Goal: Information Seeking & Learning: Understand process/instructions

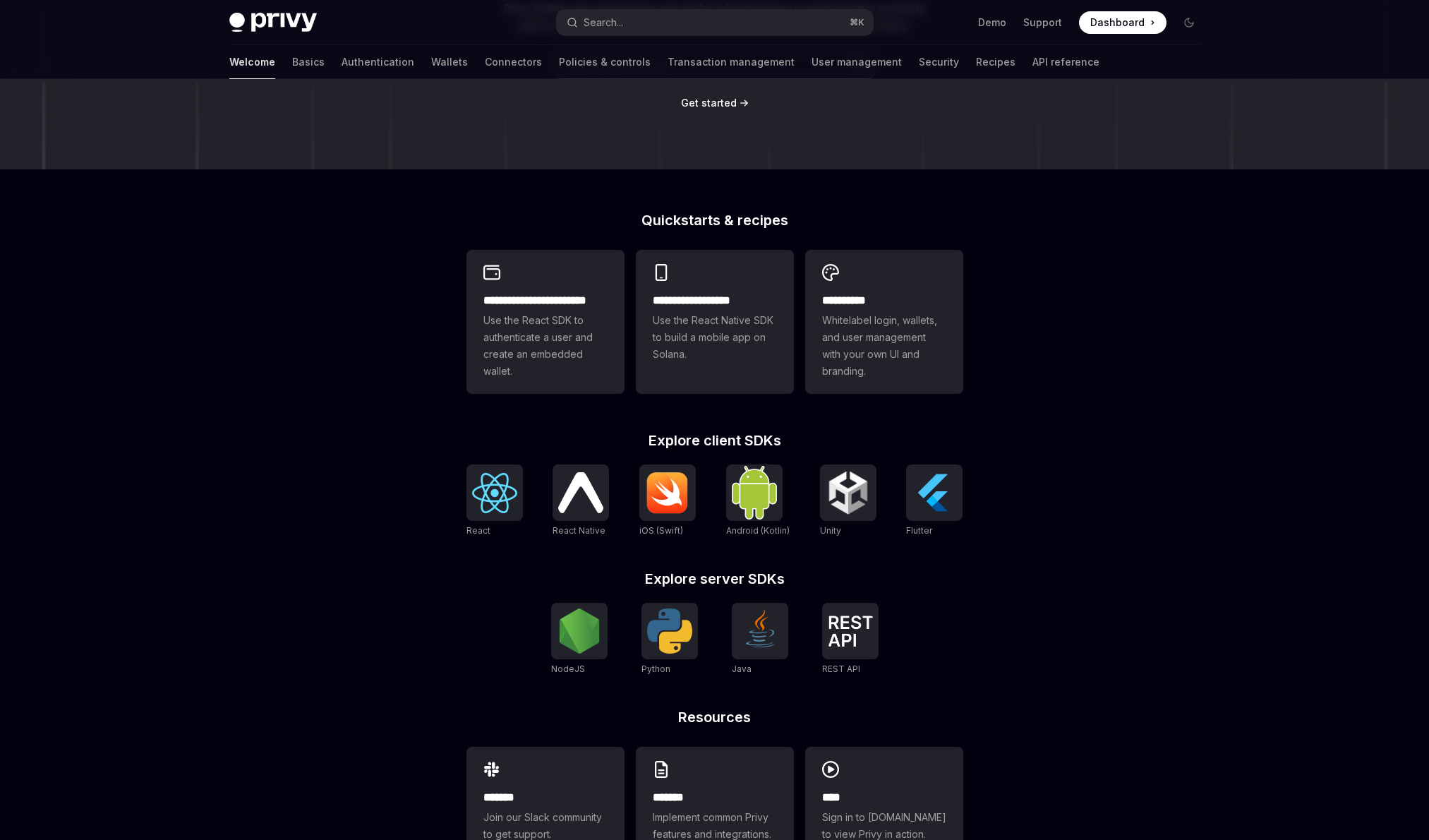
scroll to position [232, 0]
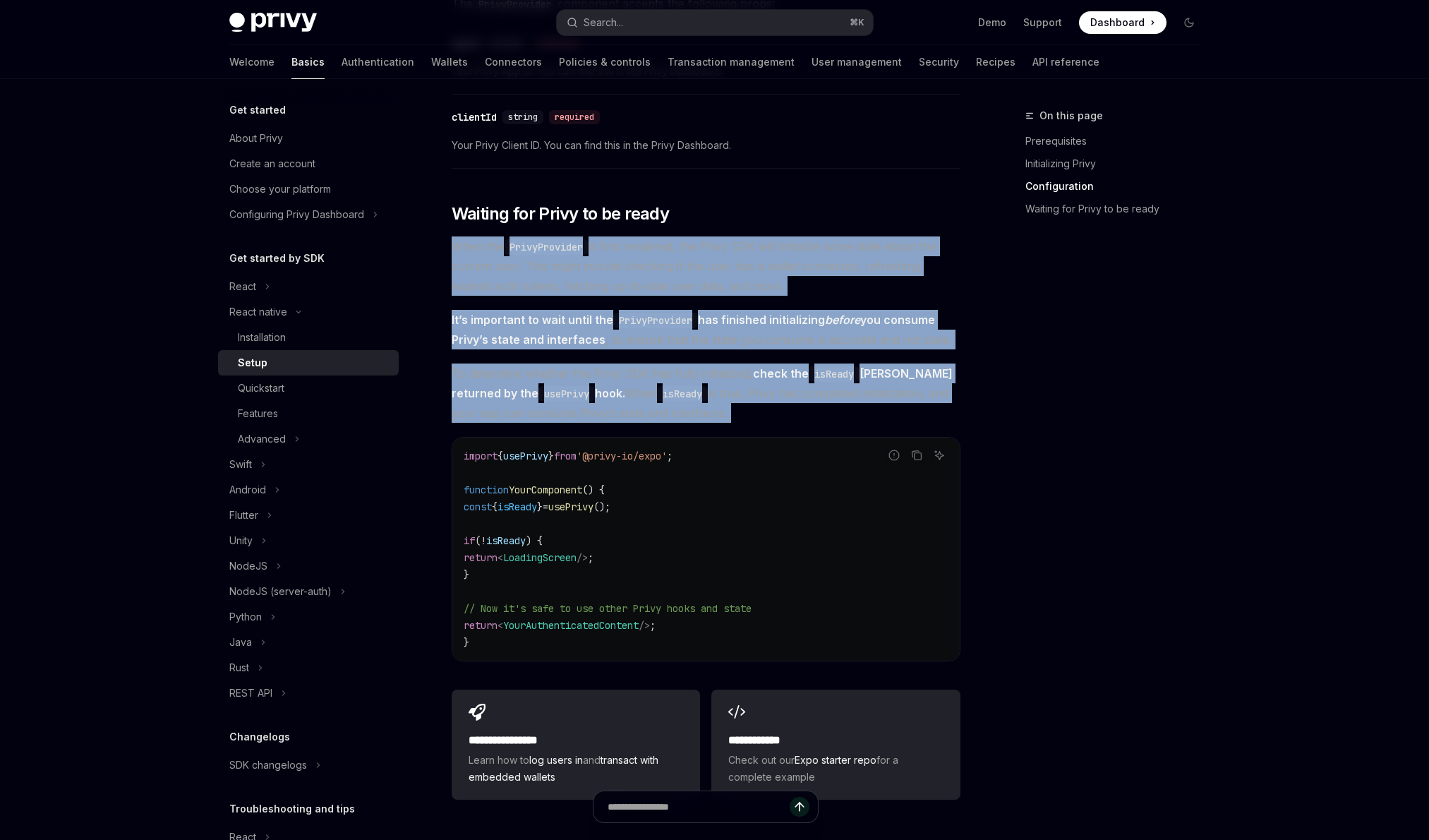
drag, startPoint x: 725, startPoint y: 429, endPoint x: 435, endPoint y: 244, distance: 344.0
click at [435, 244] on div "React native Setup OpenAI Open in ChatGPT OpenAI Open in ChatGPT ​ Prerequisite…" at bounding box center [574, 114] width 779 height 1838
copy div "When the PrivyProvider is first rendered, the Privy SDK will initialize some st…"
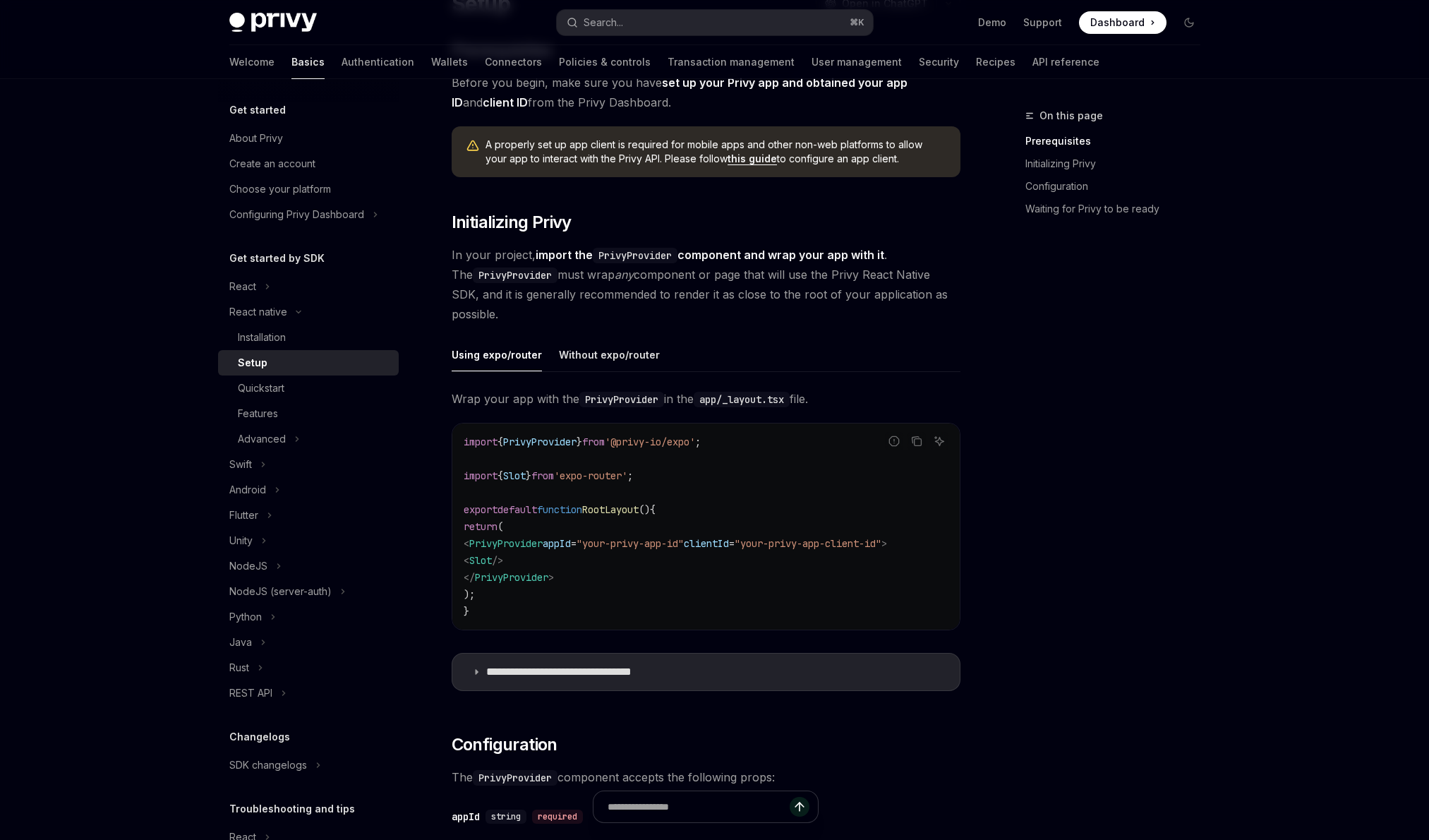
scroll to position [131, 0]
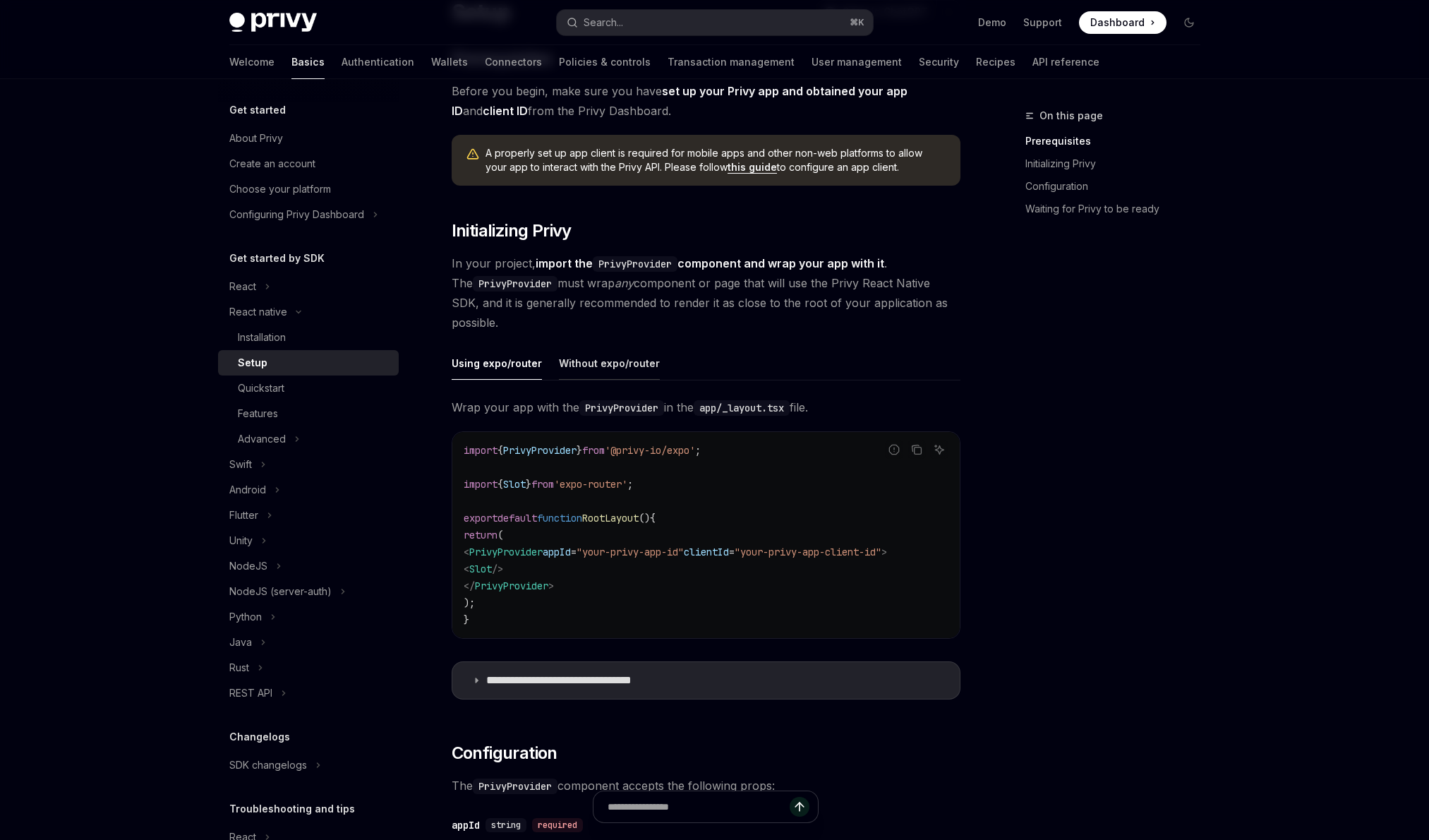
click at [620, 364] on button "Without expo/router" at bounding box center [609, 363] width 101 height 33
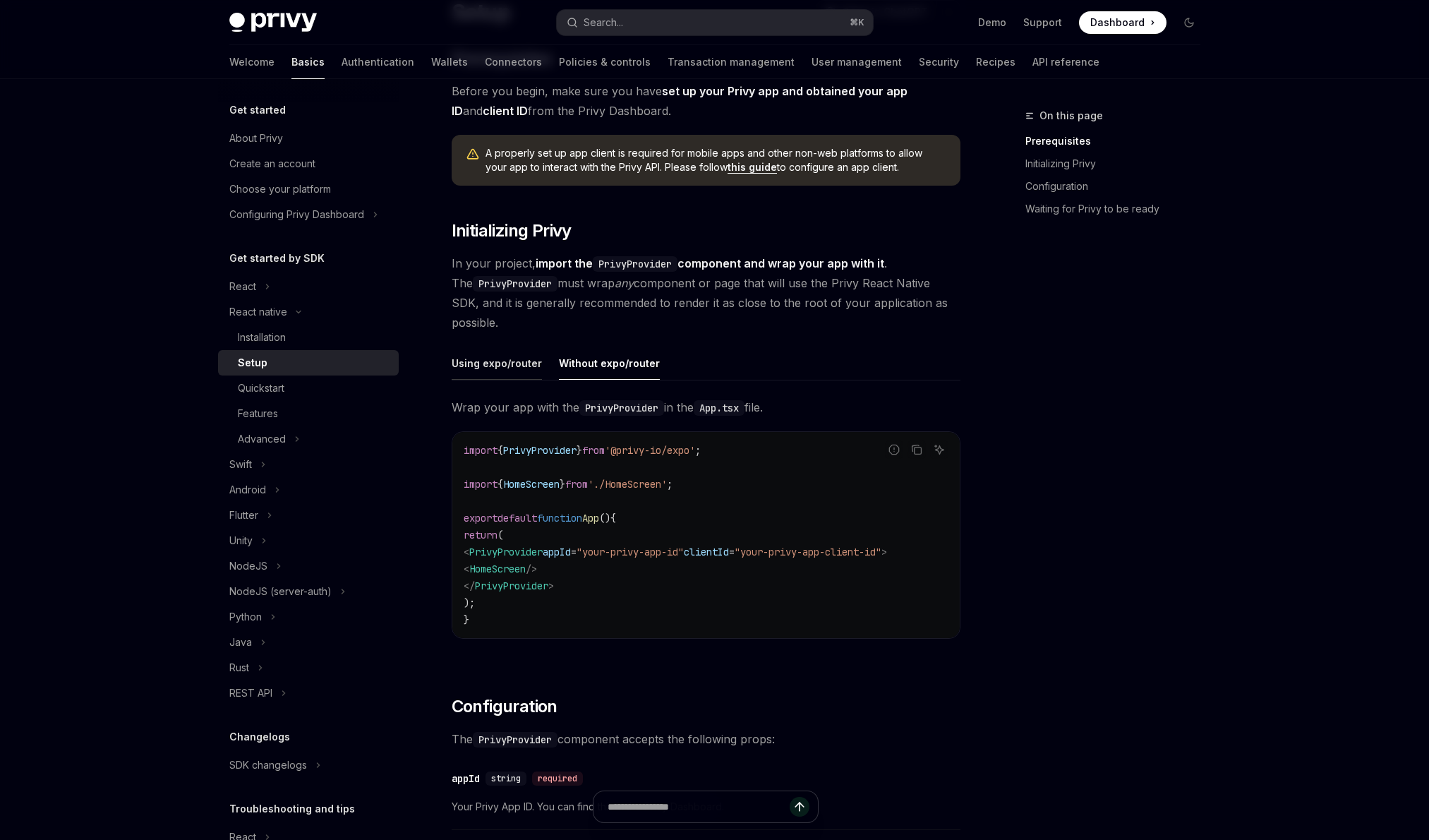
click at [508, 368] on button "Using expo/router" at bounding box center [497, 363] width 90 height 33
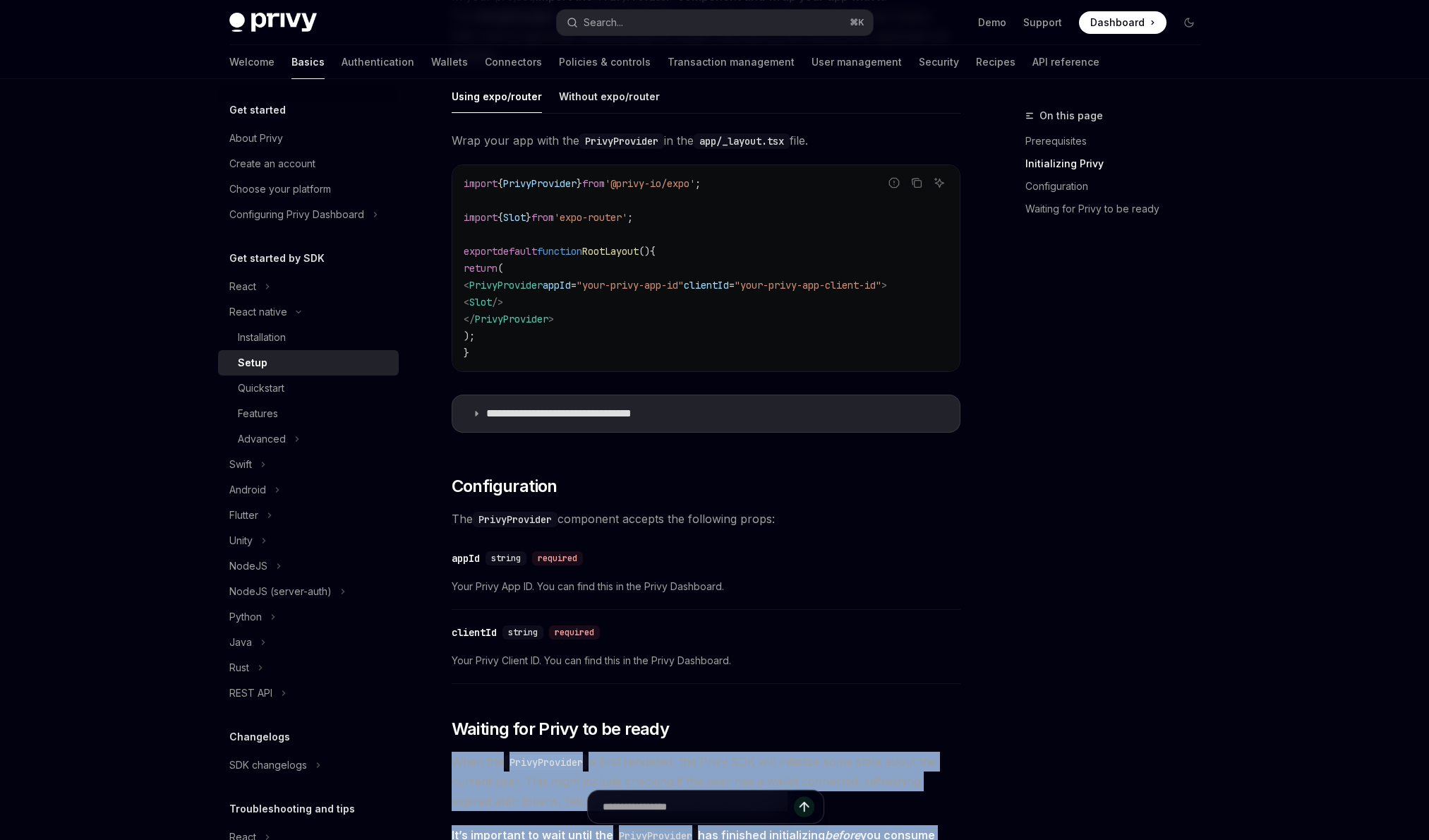
scroll to position [402, 0]
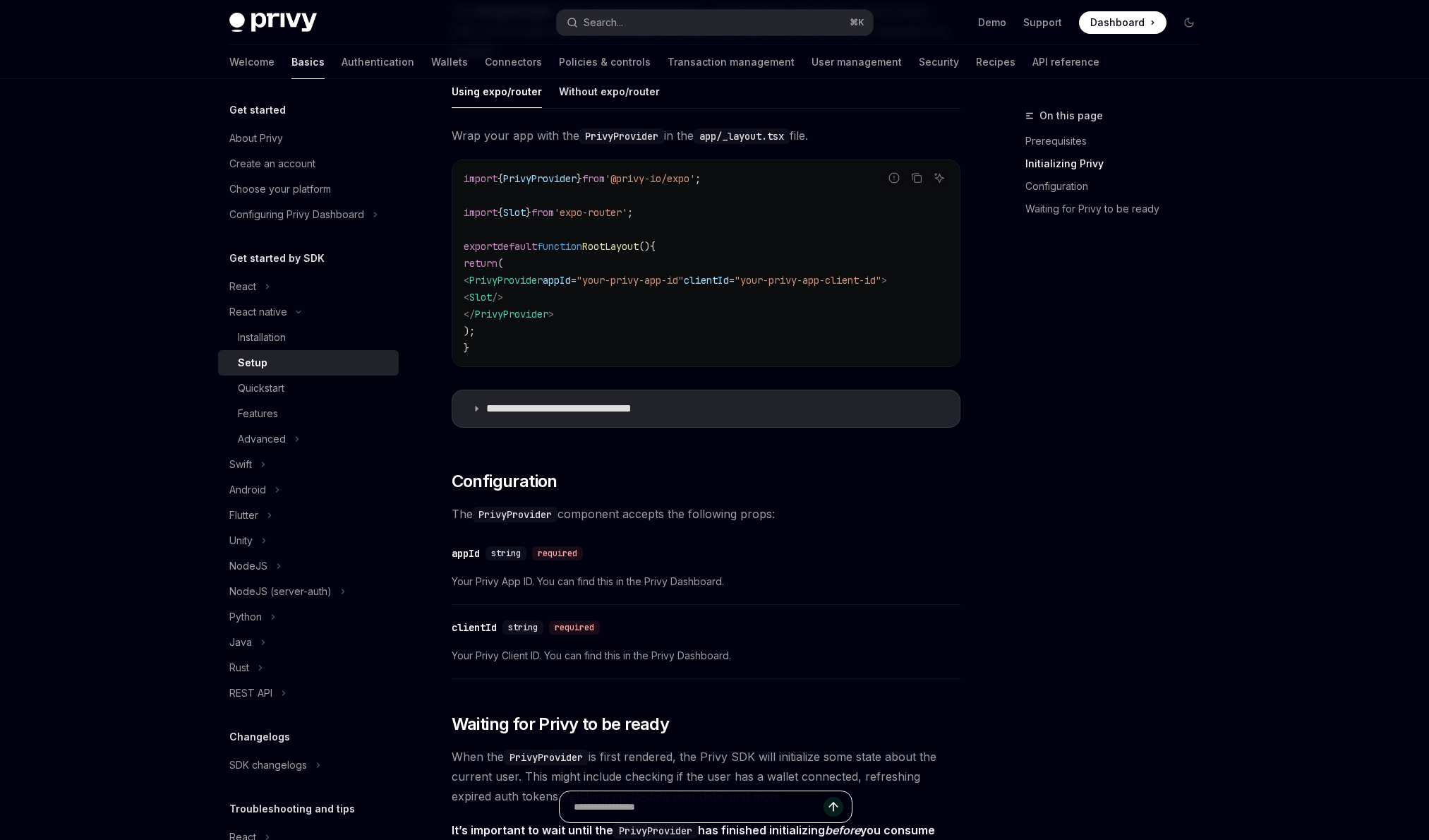
click at [648, 812] on input "Ask a question..." at bounding box center [699, 806] width 250 height 31
click at [1033, 597] on div "On this page Prerequisites Initializing Privy Configuration Waiting for Privy t…" at bounding box center [1104, 473] width 214 height 733
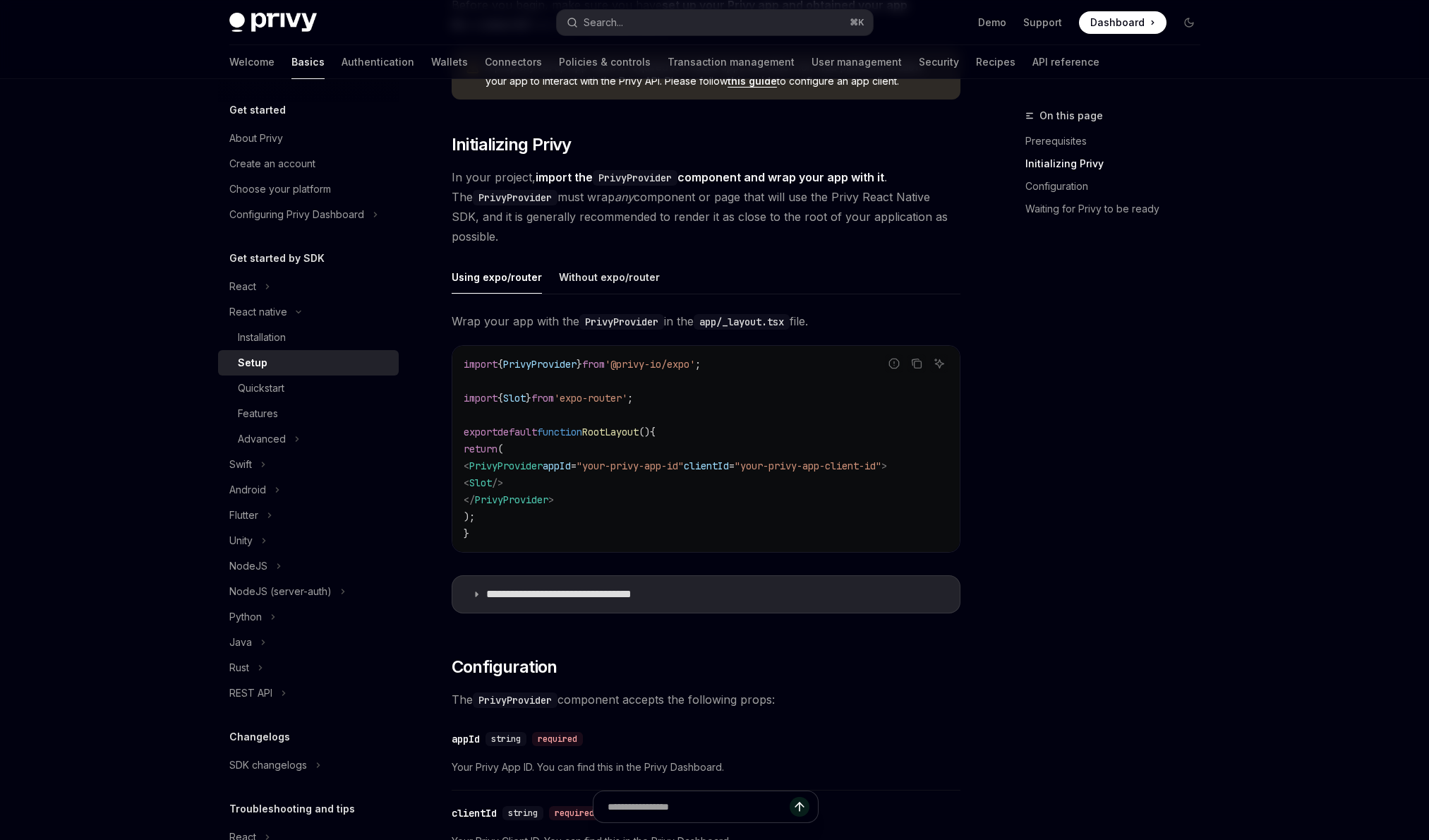
scroll to position [19, 0]
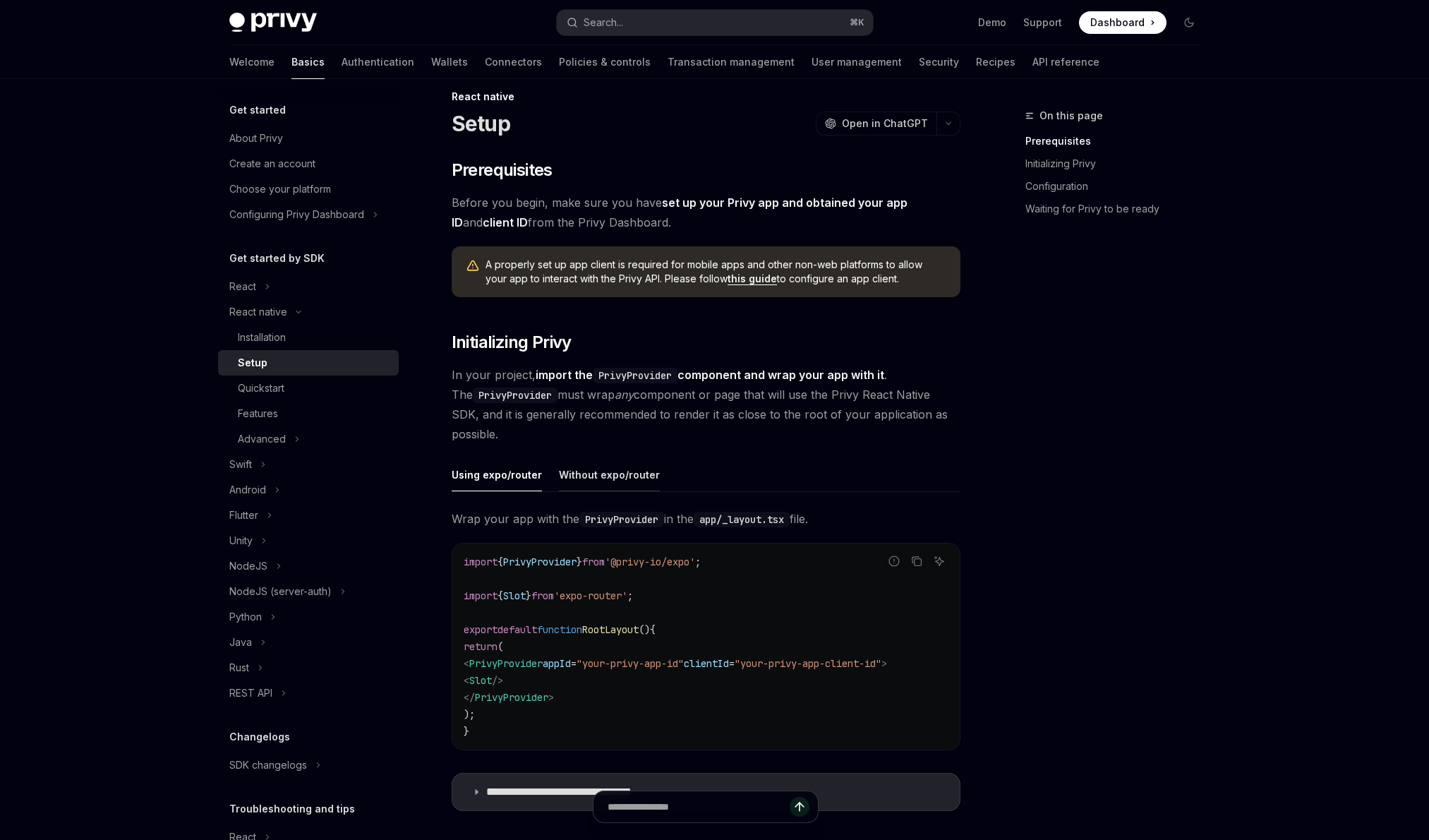
click at [615, 472] on button "Without expo/router" at bounding box center [609, 475] width 101 height 33
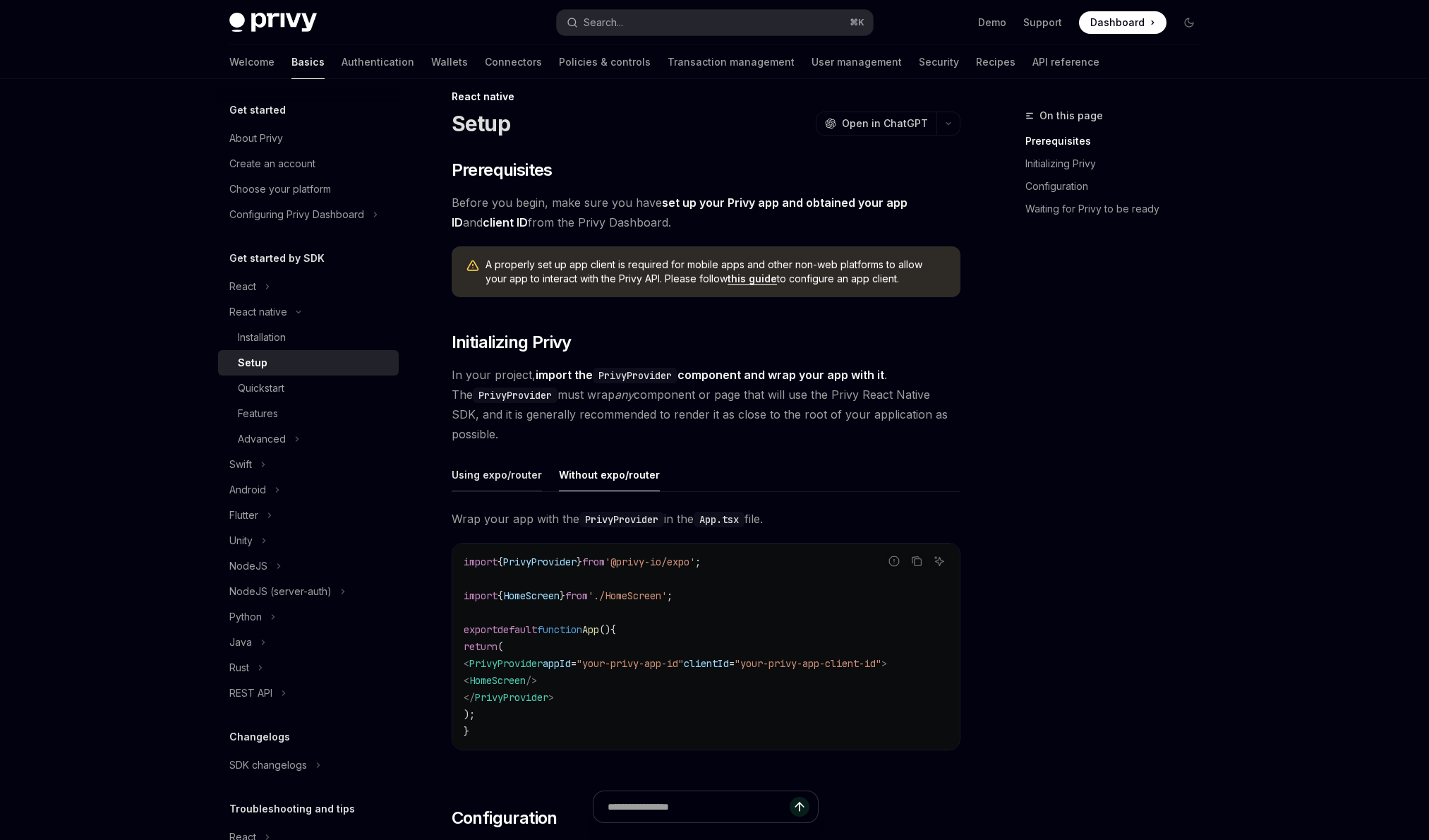
click at [502, 486] on button "Using expo/router" at bounding box center [497, 475] width 90 height 33
type textarea "*"
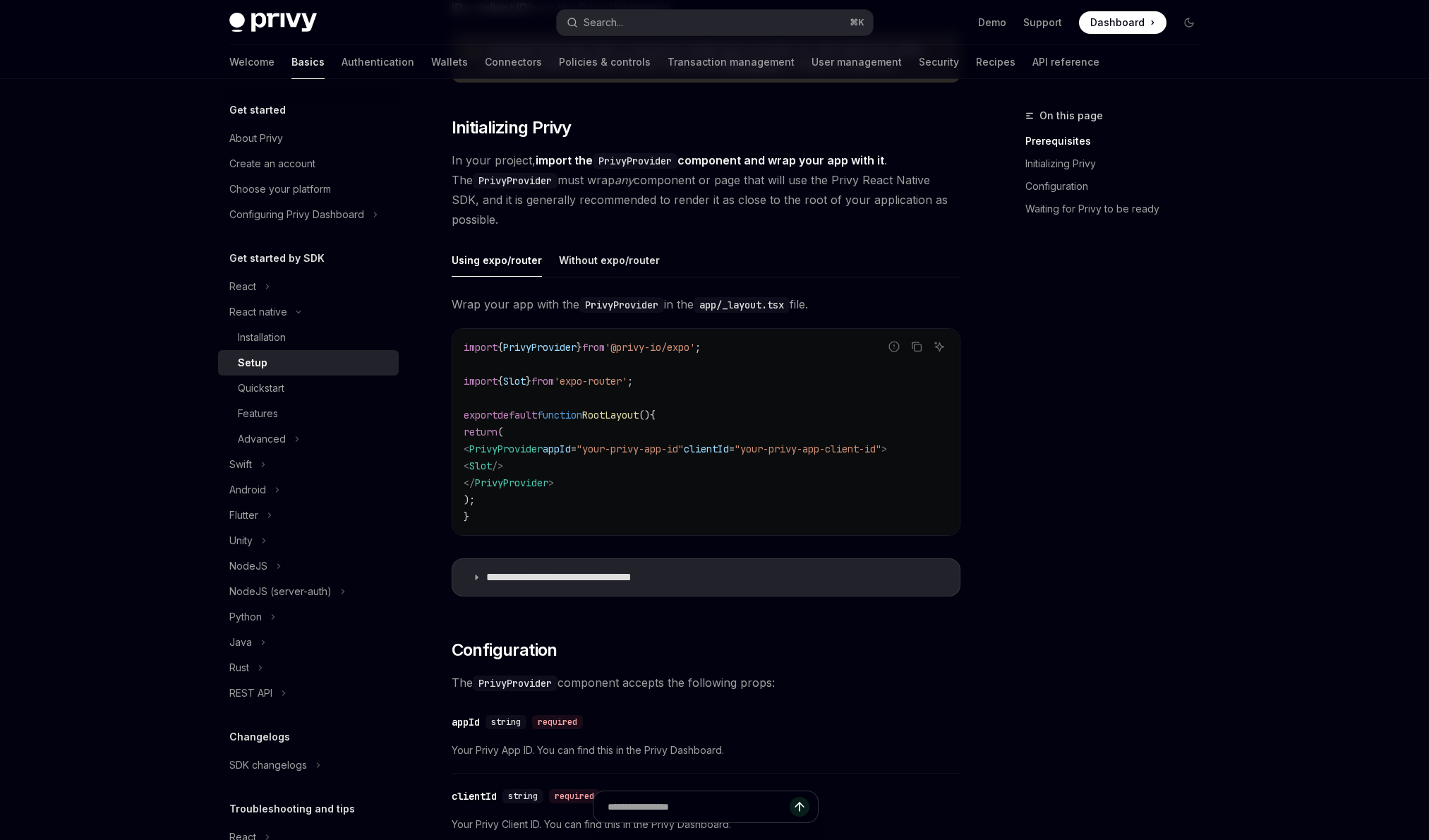
scroll to position [232, 0]
